Goal: Task Accomplishment & Management: Manage account settings

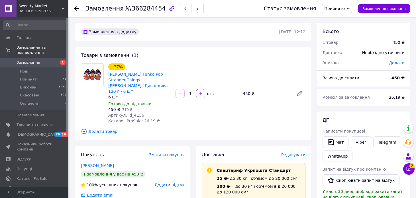
scroll to position [85, 0]
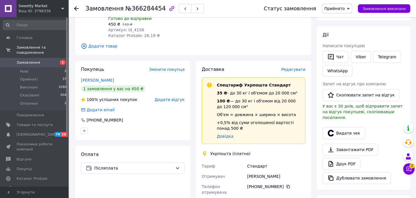
click at [76, 6] on icon at bounding box center [76, 8] width 5 height 5
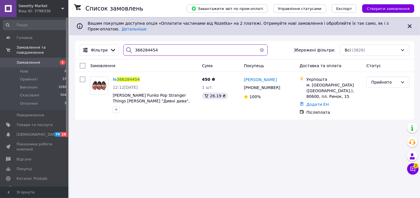
drag, startPoint x: 132, startPoint y: 43, endPoint x: 158, endPoint y: 44, distance: 26.2
click at [158, 44] on input "366284454" at bounding box center [195, 49] width 144 height 11
paste input "32941"
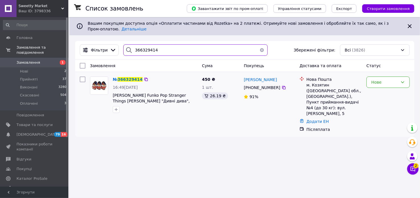
type input "366329414"
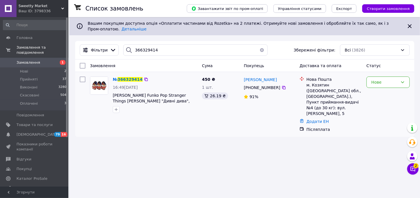
click at [103, 81] on img at bounding box center [99, 86] width 18 height 18
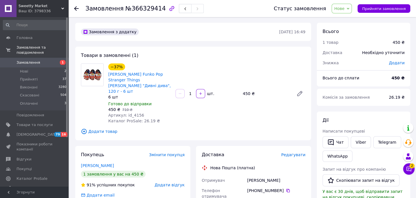
click at [349, 8] on icon at bounding box center [348, 8] width 3 height 3
click at [349, 20] on li "Прийнято" at bounding box center [345, 20] width 26 height 9
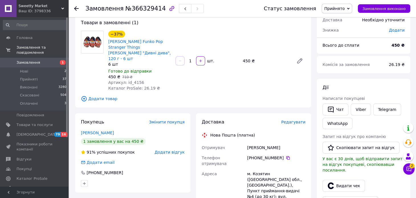
scroll to position [28, 0]
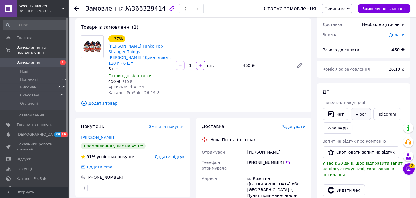
click at [361, 110] on link "Viber" at bounding box center [361, 114] width 20 height 12
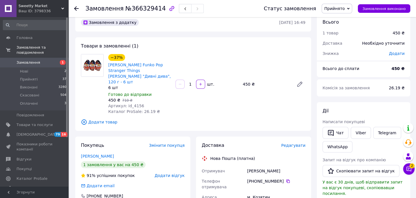
scroll to position [0, 0]
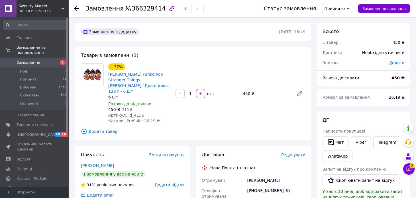
click at [77, 8] on use at bounding box center [76, 8] width 5 height 5
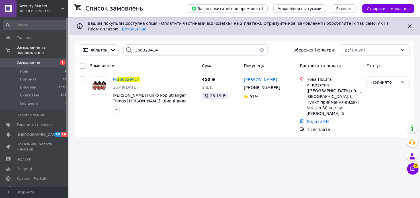
click at [131, 44] on div at bounding box center [128, 49] width 11 height 11
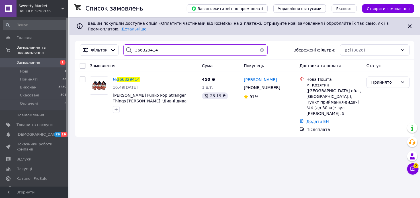
drag, startPoint x: 132, startPoint y: 46, endPoint x: 148, endPoint y: 48, distance: 16.3
click at [160, 47] on input "366329414" at bounding box center [195, 49] width 144 height 11
paste input "583"
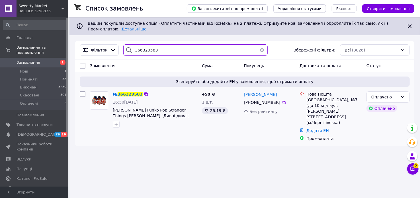
type input "366329583"
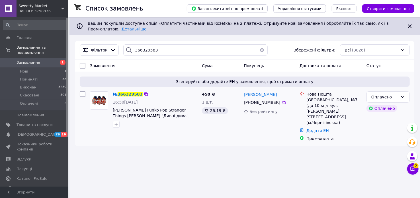
click at [101, 93] on img at bounding box center [99, 101] width 18 height 18
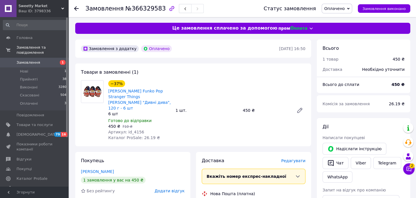
click at [349, 8] on icon at bounding box center [348, 8] width 3 height 3
click at [345, 19] on li "Прийнято" at bounding box center [337, 20] width 30 height 9
click at [339, 163] on button "Чат" at bounding box center [335, 163] width 26 height 12
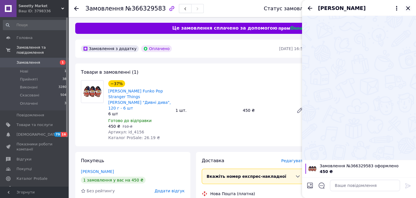
click at [409, 8] on icon "Закрити" at bounding box center [407, 8] width 7 height 7
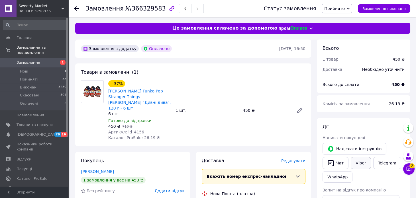
click at [360, 162] on link "Viber" at bounding box center [361, 163] width 20 height 12
click at [334, 160] on button "Чат" at bounding box center [335, 163] width 26 height 12
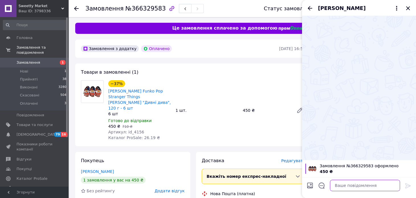
click at [336, 187] on textarea at bounding box center [365, 185] width 70 height 11
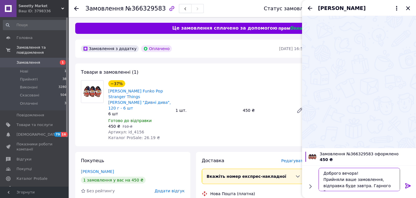
scroll to position [4, 0]
type textarea "Доброго вечора! Прийняли ваше замовлення, відправка буде завтра. Гарного Вам ве…"
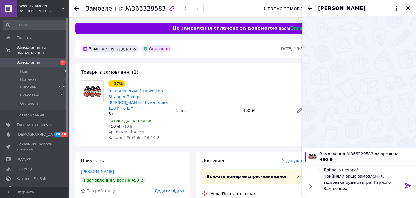
click at [408, 185] on icon at bounding box center [407, 186] width 7 height 7
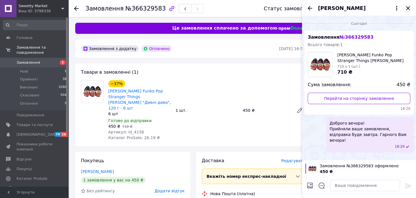
click at [407, 8] on icon "Закрити" at bounding box center [407, 8] width 7 height 7
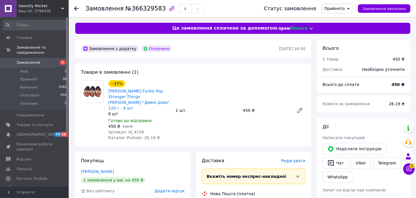
click at [77, 7] on icon at bounding box center [76, 8] width 5 height 5
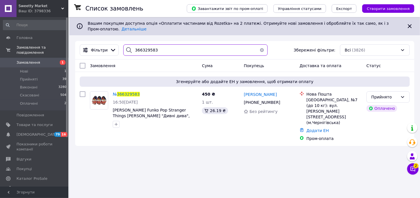
drag, startPoint x: 133, startPoint y: 46, endPoint x: 164, endPoint y: 47, distance: 31.1
click at [164, 47] on input "366329583" at bounding box center [195, 49] width 144 height 11
paste input "31262"
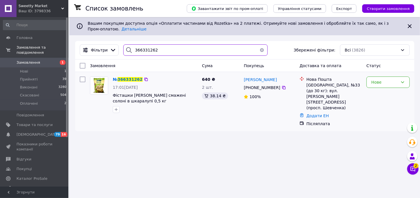
type input "366331262"
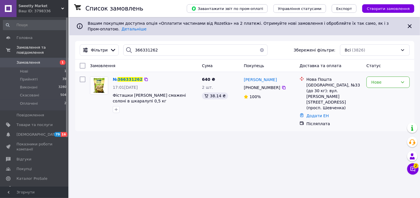
click at [98, 82] on img at bounding box center [99, 86] width 18 height 18
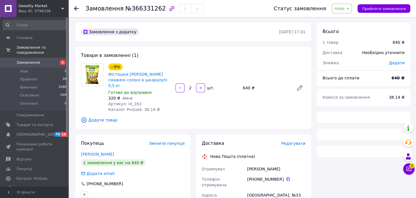
click at [351, 8] on span "Нове" at bounding box center [342, 9] width 20 height 10
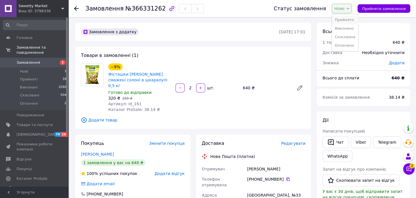
click at [347, 21] on li "Прийнято" at bounding box center [345, 20] width 26 height 9
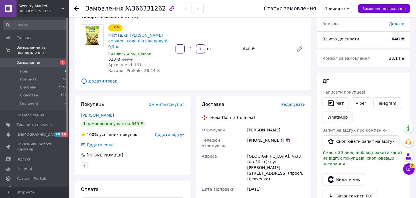
scroll to position [57, 0]
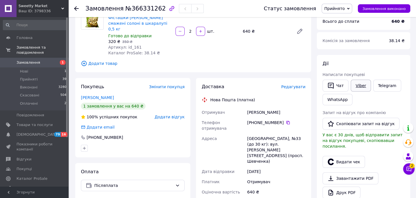
click at [357, 83] on link "Viber" at bounding box center [361, 86] width 20 height 12
click at [342, 84] on button "Чат" at bounding box center [335, 86] width 26 height 12
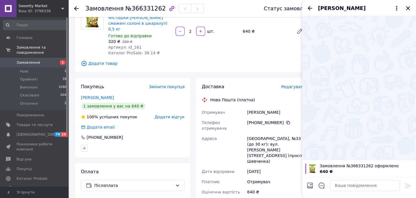
click at [408, 7] on icon "Закрити" at bounding box center [408, 8] width 4 height 4
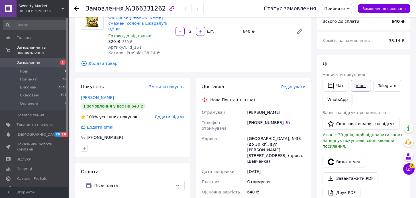
click at [359, 84] on link "Viber" at bounding box center [361, 86] width 20 height 12
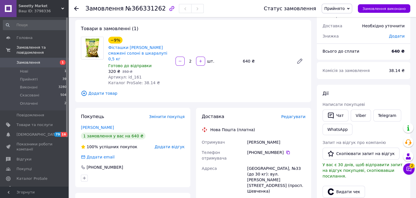
scroll to position [85, 0]
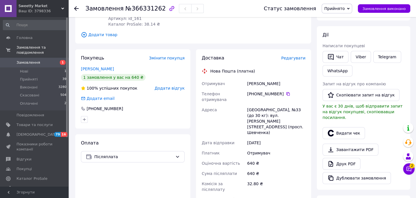
click at [76, 7] on icon at bounding box center [76, 8] width 5 height 5
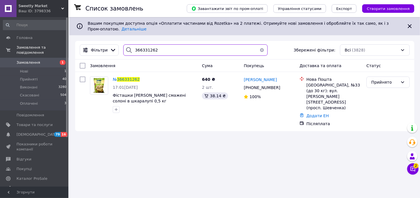
drag, startPoint x: 132, startPoint y: 45, endPoint x: 171, endPoint y: 41, distance: 38.6
click at [171, 44] on input "366331262" at bounding box center [195, 49] width 144 height 11
paste input "4169"
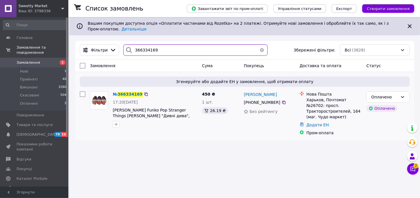
type input "366334169"
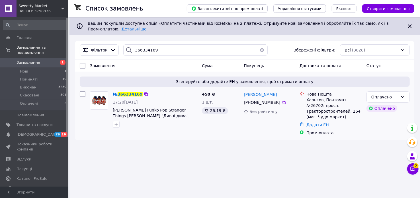
click at [101, 97] on img at bounding box center [99, 101] width 18 height 18
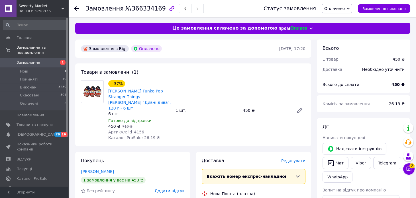
click at [352, 7] on div "Оплачено Прийнято Виконано Скасовано" at bounding box center [337, 9] width 30 height 10
click at [346, 19] on li "Прийнято" at bounding box center [337, 20] width 30 height 9
click at [340, 160] on button "Чат" at bounding box center [335, 163] width 26 height 12
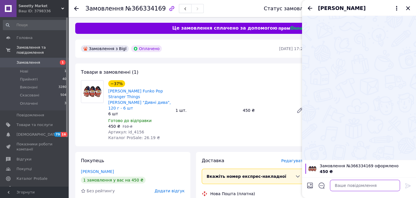
click at [345, 182] on textarea at bounding box center [365, 185] width 70 height 11
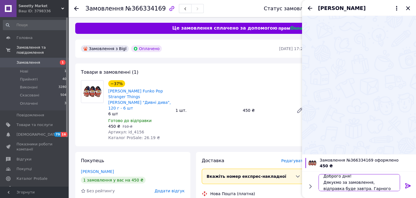
scroll to position [0, 0]
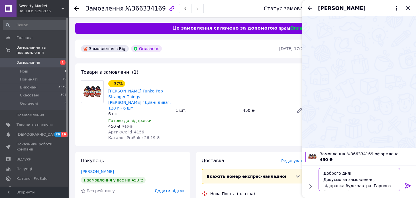
type textarea "Доброго дня! Дякуємо за замовлення, відправка буде завтра. Гарного Вам вечора!"
click at [407, 187] on icon at bounding box center [407, 186] width 7 height 7
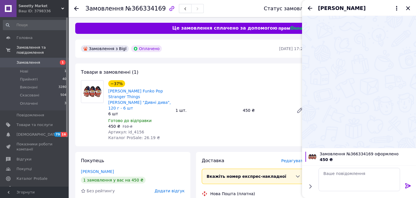
scroll to position [0, 0]
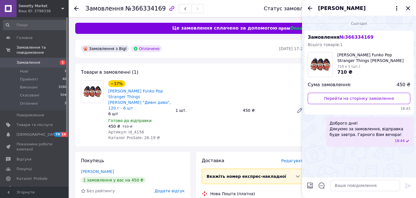
click at [408, 7] on icon "Закрити" at bounding box center [407, 8] width 7 height 7
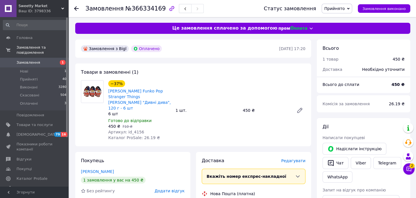
click at [78, 7] on div at bounding box center [79, 8] width 11 height 17
drag, startPoint x: 76, startPoint y: 8, endPoint x: 77, endPoint y: 14, distance: 6.4
click at [76, 8] on icon at bounding box center [76, 8] width 5 height 5
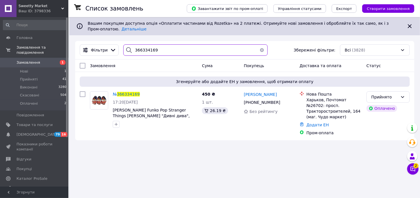
drag, startPoint x: 132, startPoint y: 45, endPoint x: 145, endPoint y: 45, distance: 12.8
click at [160, 46] on input "366334169" at bounding box center [195, 49] width 144 height 11
paste input "40105"
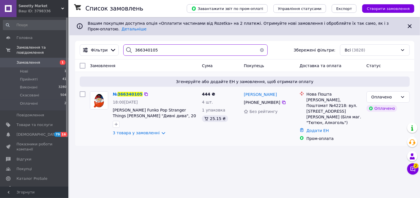
type input "366340105"
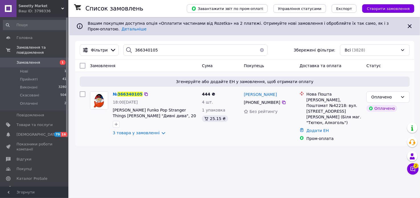
click at [100, 97] on img at bounding box center [99, 101] width 18 height 18
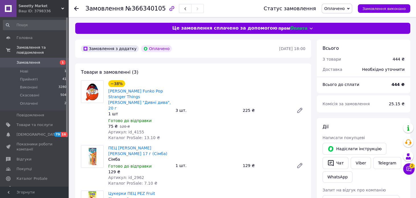
click at [349, 8] on icon at bounding box center [348, 8] width 3 height 3
click at [345, 19] on li "Прийнято" at bounding box center [337, 20] width 30 height 9
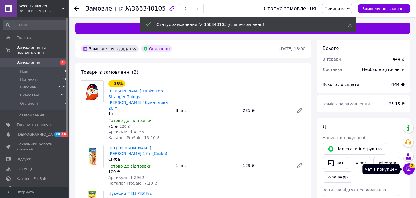
click at [406, 169] on icon at bounding box center [408, 169] width 5 height 5
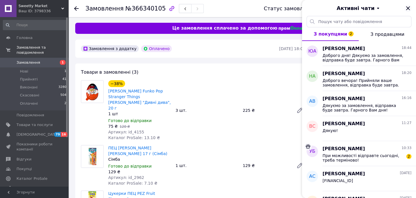
click at [408, 7] on icon "Закрити" at bounding box center [407, 8] width 7 height 7
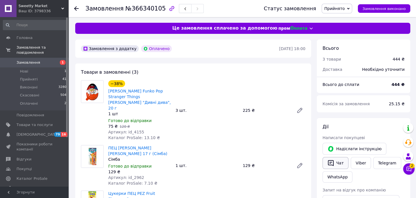
click at [340, 163] on button "Чат" at bounding box center [335, 163] width 26 height 12
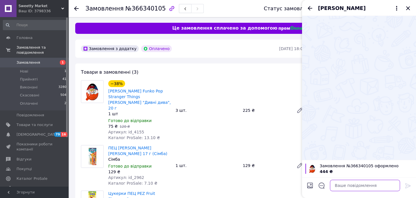
click at [340, 186] on textarea at bounding box center [365, 185] width 70 height 11
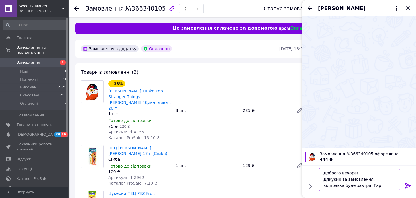
scroll to position [0, 0]
type textarea "Доброго вечора! Дякуємо за замовлення, відправка буде завтра. Гарного Вам вечор…"
click at [409, 184] on icon at bounding box center [407, 186] width 7 height 7
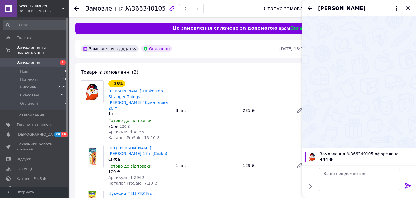
scroll to position [0, 0]
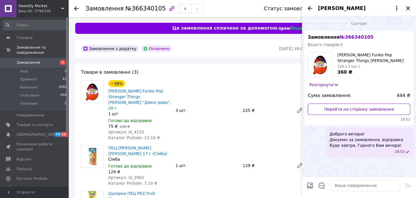
click at [409, 7] on icon "Закрити" at bounding box center [408, 8] width 4 height 4
